Goal: Information Seeking & Learning: Learn about a topic

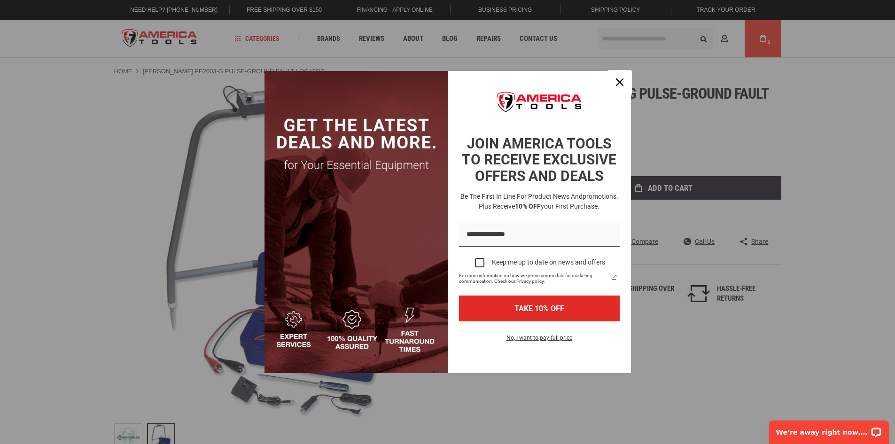
drag, startPoint x: 619, startPoint y: 78, endPoint x: 625, endPoint y: 87, distance: 10.8
click at [619, 79] on icon "close icon" at bounding box center [620, 82] width 8 height 8
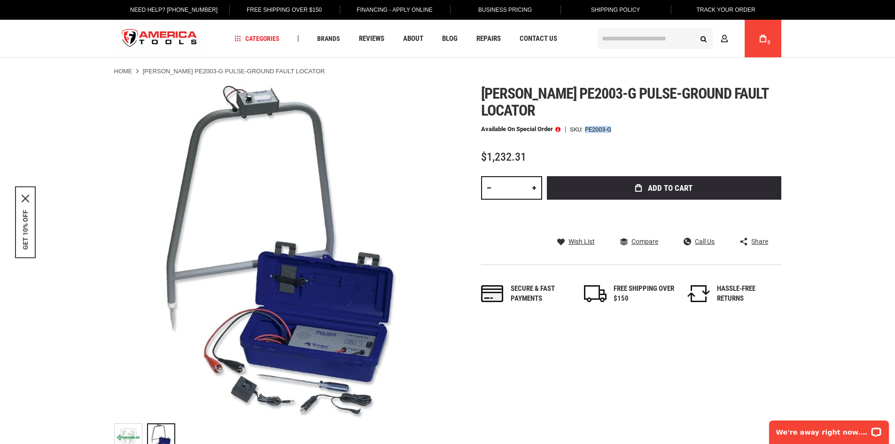
drag, startPoint x: 613, startPoint y: 129, endPoint x: 584, endPoint y: 130, distance: 29.2
click at [584, 130] on div "Available on Special Order SKU PE2003-G" at bounding box center [631, 129] width 300 height 7
copy div "PE2003-G"
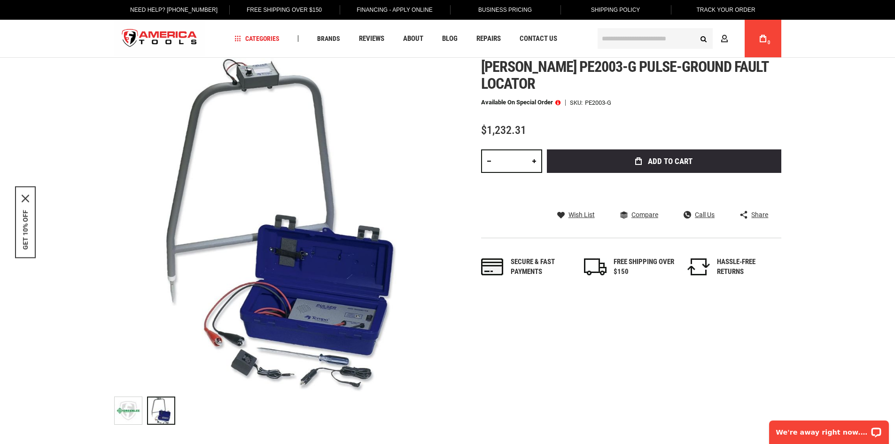
scroll to position [47, 0]
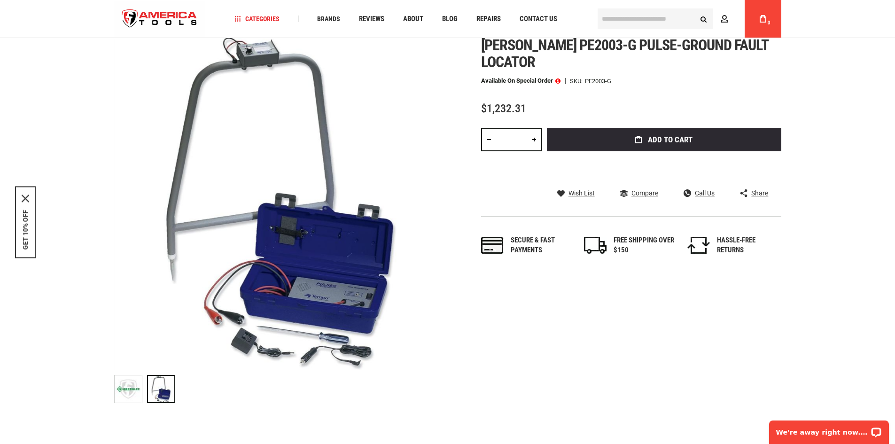
click at [559, 79] on span at bounding box center [558, 81] width 5 height 7
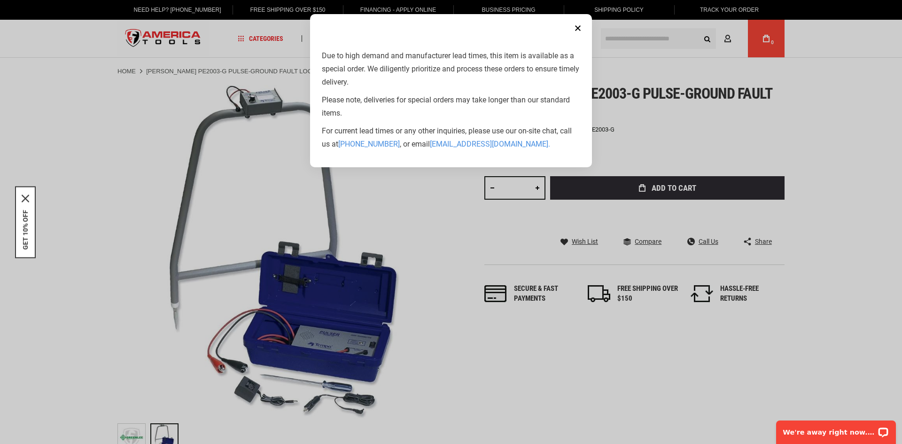
click at [577, 30] on button "Close" at bounding box center [578, 28] width 19 height 19
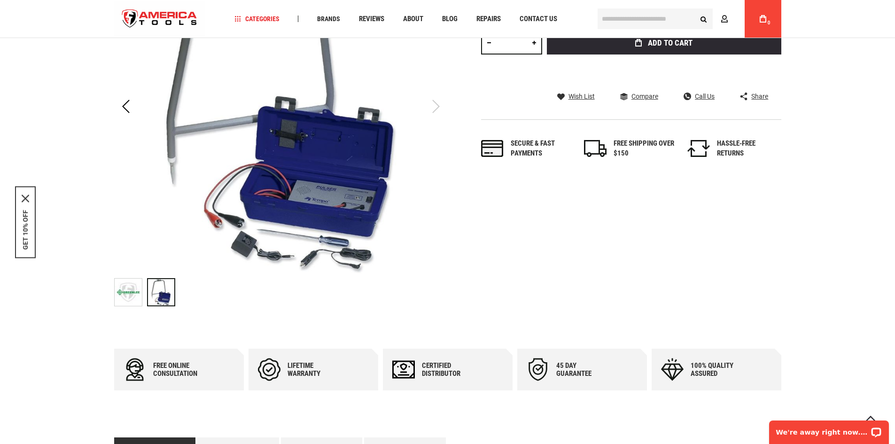
scroll to position [141, 0]
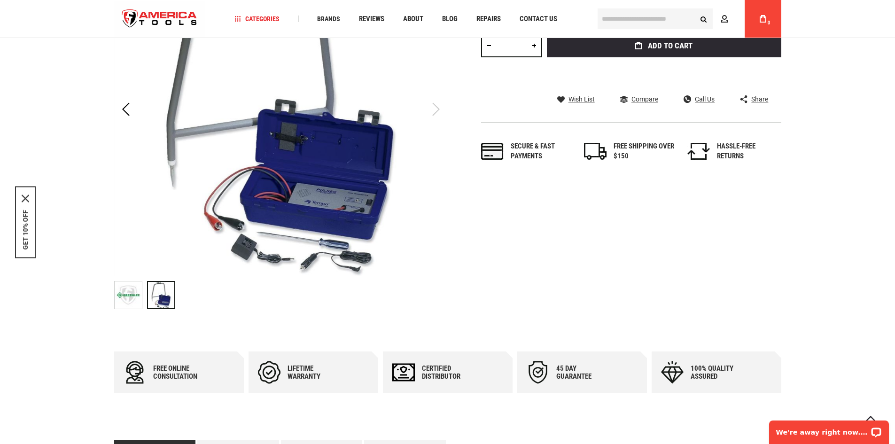
click at [159, 298] on div at bounding box center [161, 295] width 28 height 28
click at [121, 300] on img "Greenlee PE2003-G PULSE-GROUND FAULT LOCATOR" at bounding box center [128, 295] width 27 height 27
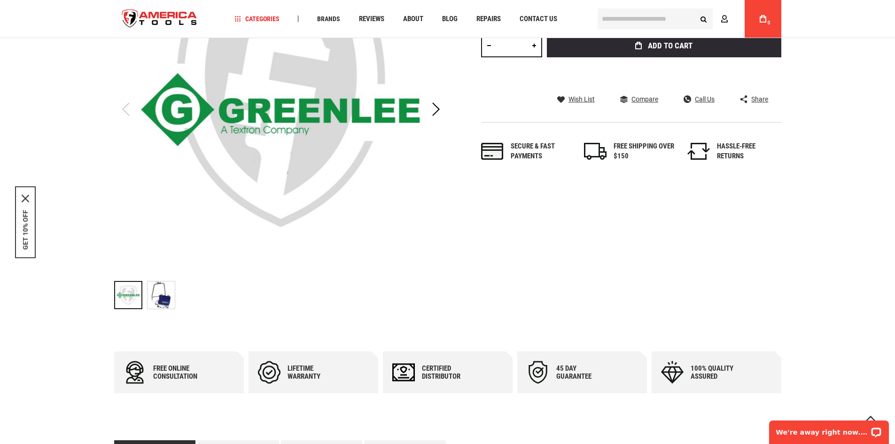
click at [153, 292] on img "Greenlee PE2003-G PULSE-GROUND FAULT LOCATOR" at bounding box center [161, 295] width 27 height 27
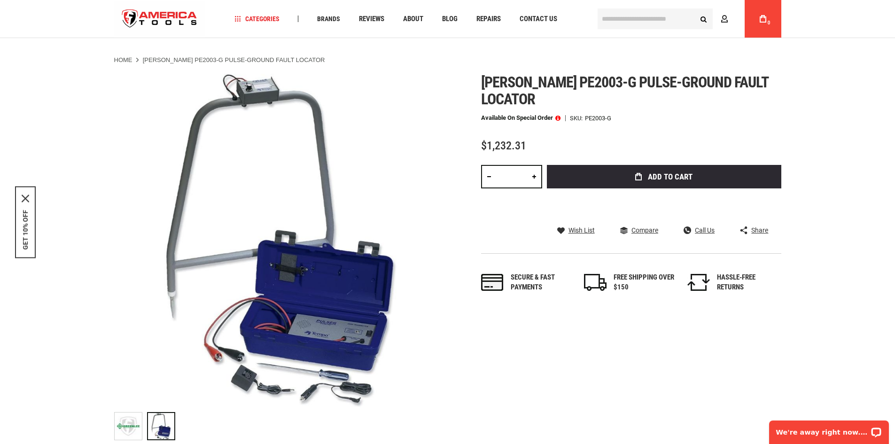
scroll to position [0, 0]
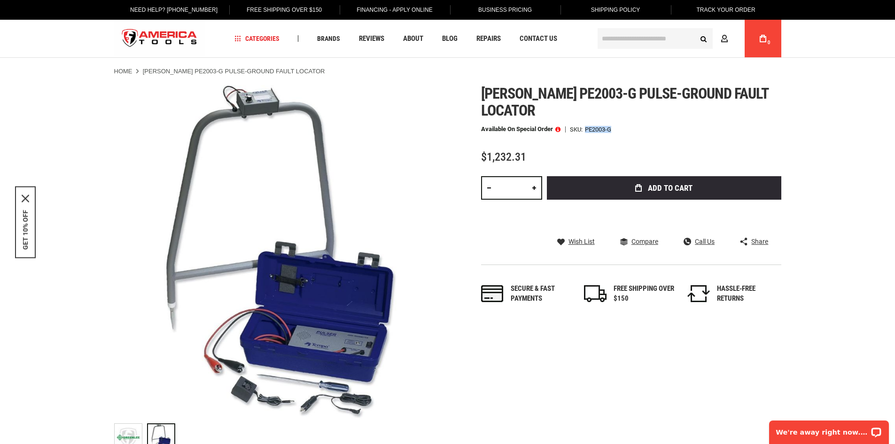
drag, startPoint x: 587, startPoint y: 129, endPoint x: 612, endPoint y: 129, distance: 24.9
click at [612, 129] on div "PE2003-G" at bounding box center [598, 129] width 26 height 6
copy div "PE2003-G"
click at [119, 431] on img "Greenlee PE2003-G PULSE-GROUND FAULT LOCATOR" at bounding box center [128, 437] width 27 height 27
